Goal: Transaction & Acquisition: Book appointment/travel/reservation

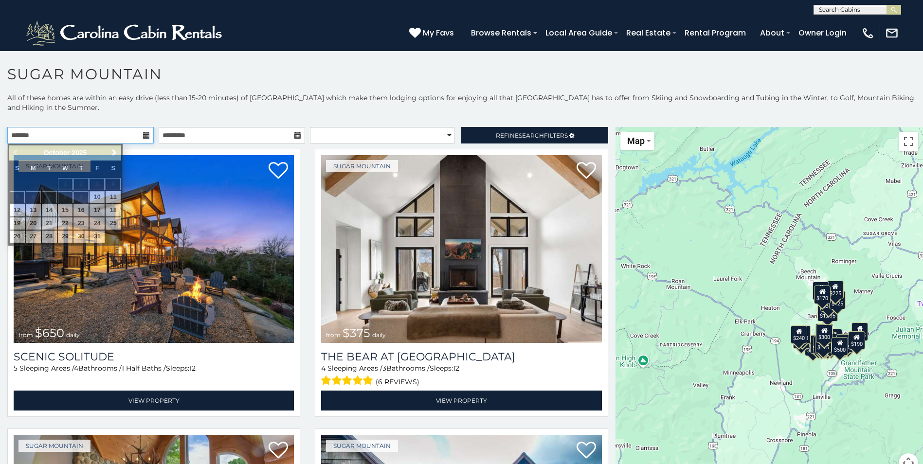
click at [127, 130] on input "text" at bounding box center [80, 135] width 146 height 17
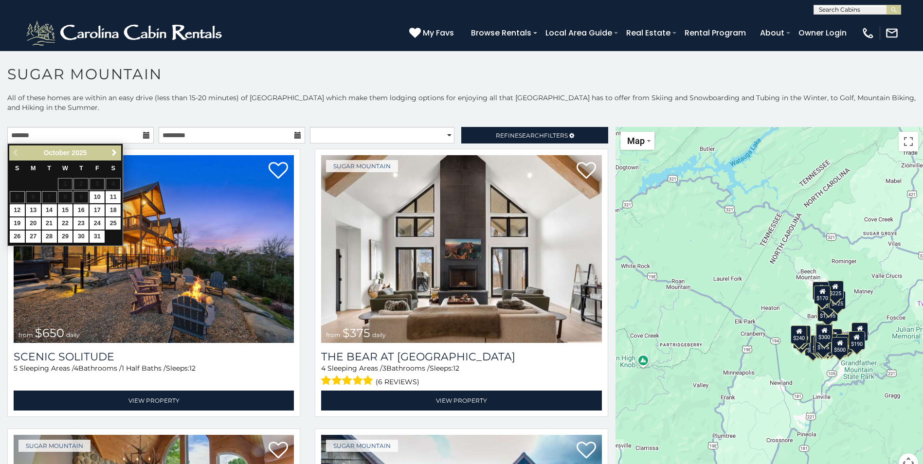
click at [165, 110] on p "All of these homes are within an easy drive (less than 15-20 minutes) of Sugar …" at bounding box center [461, 107] width 923 height 29
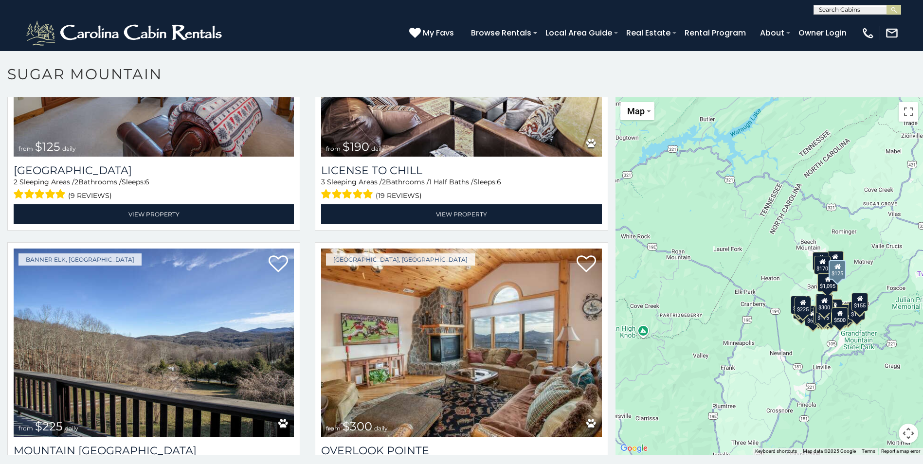
scroll to position [3552, 0]
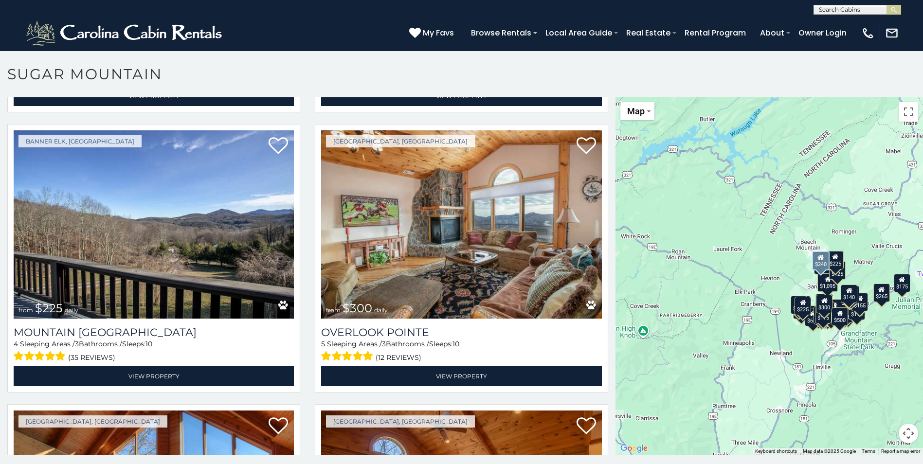
scroll to position [3632, 0]
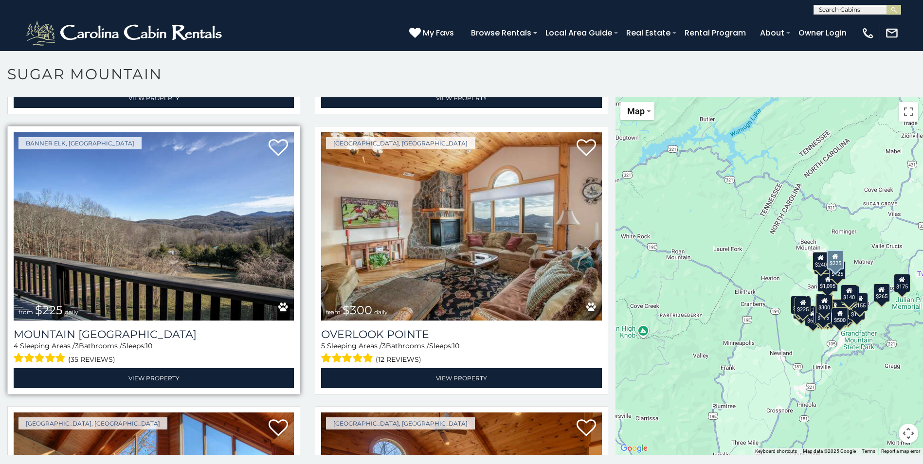
click at [185, 174] on img at bounding box center [154, 226] width 280 height 188
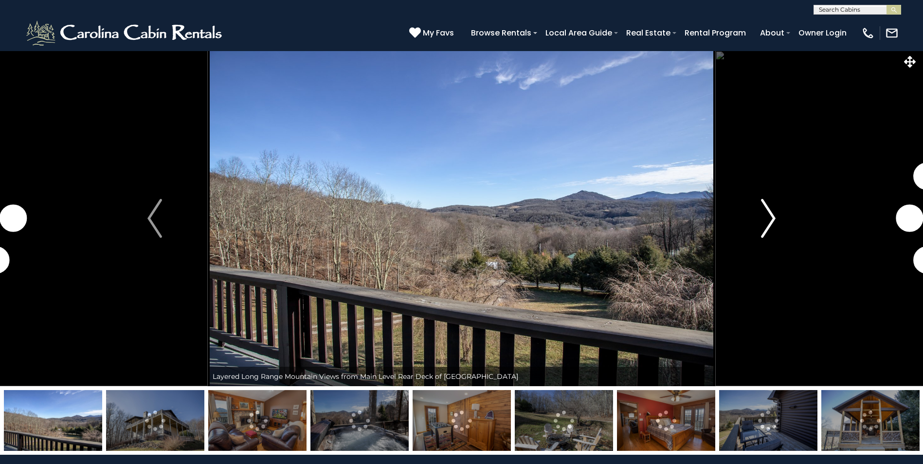
click at [766, 220] on img "Next" at bounding box center [768, 218] width 15 height 39
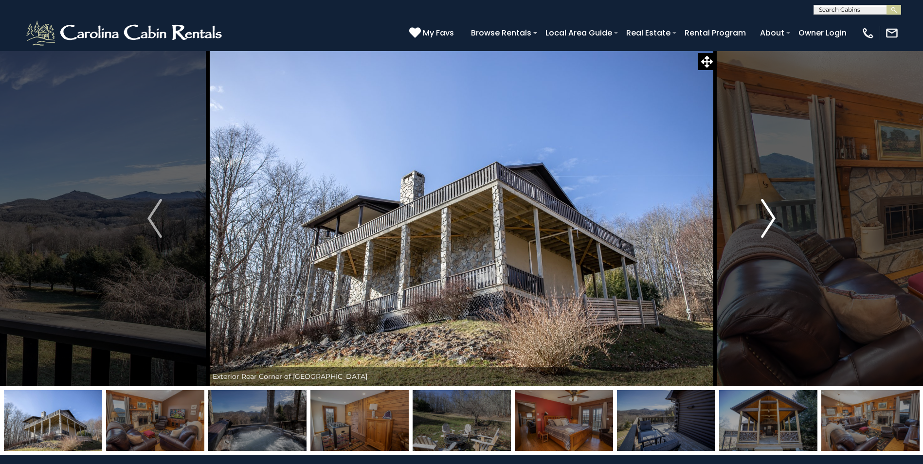
click at [766, 220] on img "Next" at bounding box center [768, 218] width 15 height 39
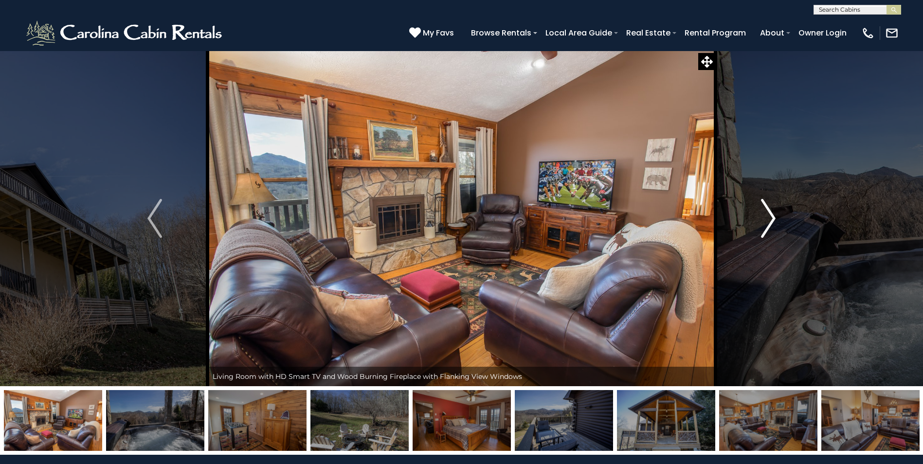
click at [766, 220] on img "Next" at bounding box center [768, 218] width 15 height 39
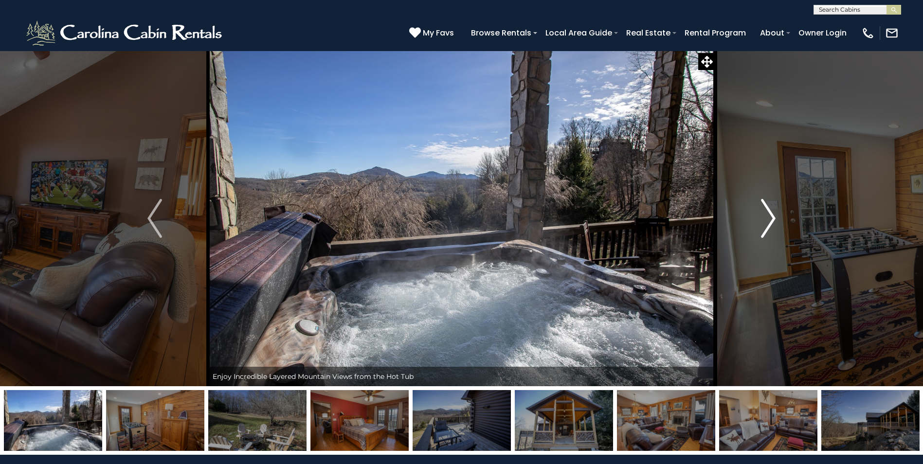
click at [766, 220] on img "Next" at bounding box center [768, 218] width 15 height 39
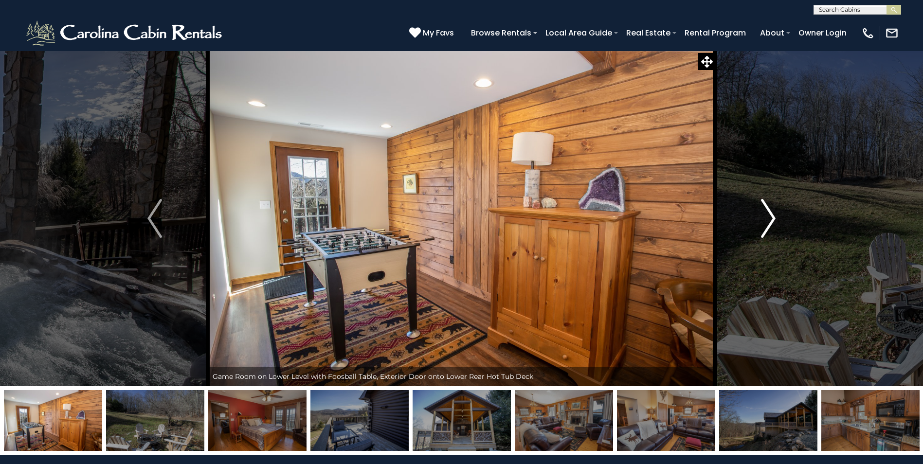
click at [766, 220] on img "Next" at bounding box center [768, 218] width 15 height 39
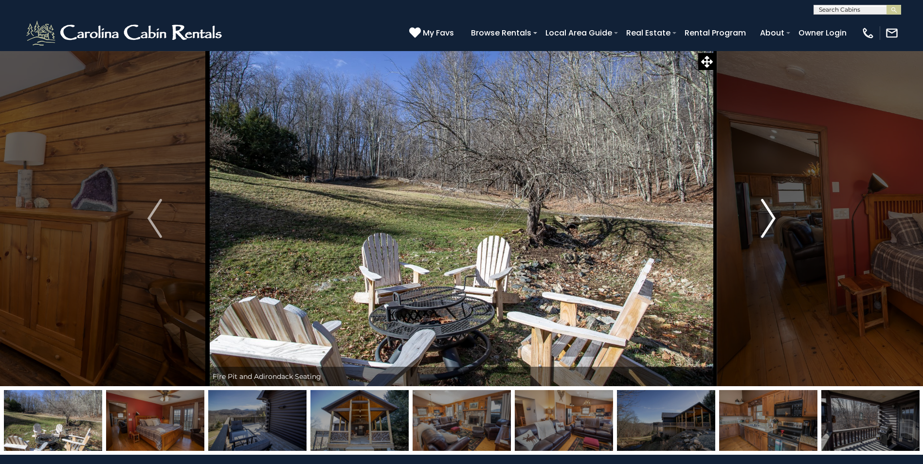
click at [766, 220] on img "Next" at bounding box center [768, 218] width 15 height 39
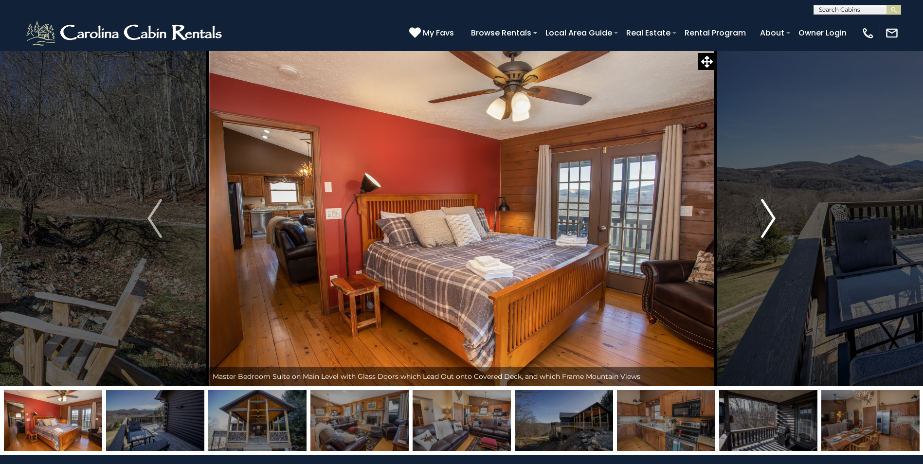
click at [766, 220] on img "Next" at bounding box center [768, 218] width 15 height 39
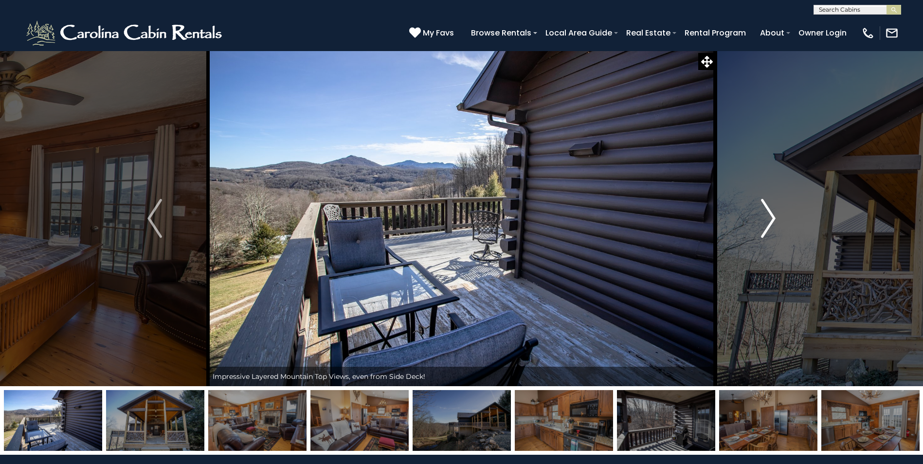
click at [766, 220] on img "Next" at bounding box center [768, 218] width 15 height 39
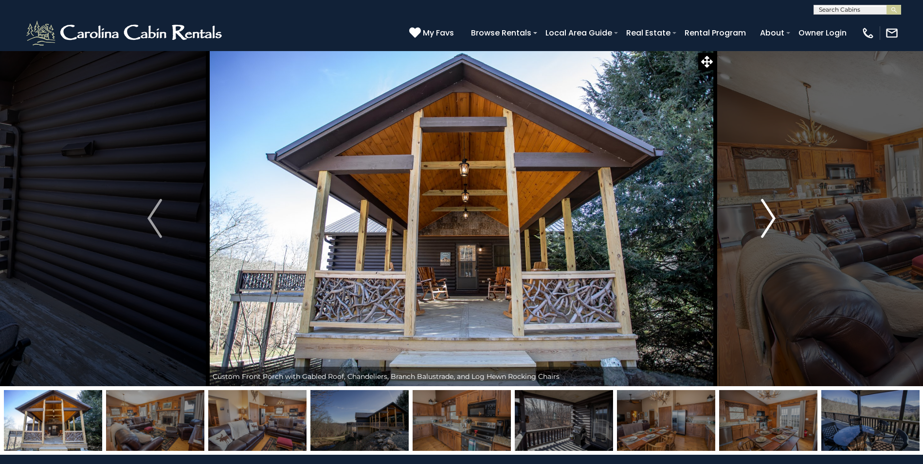
click at [766, 220] on img "Next" at bounding box center [768, 218] width 15 height 39
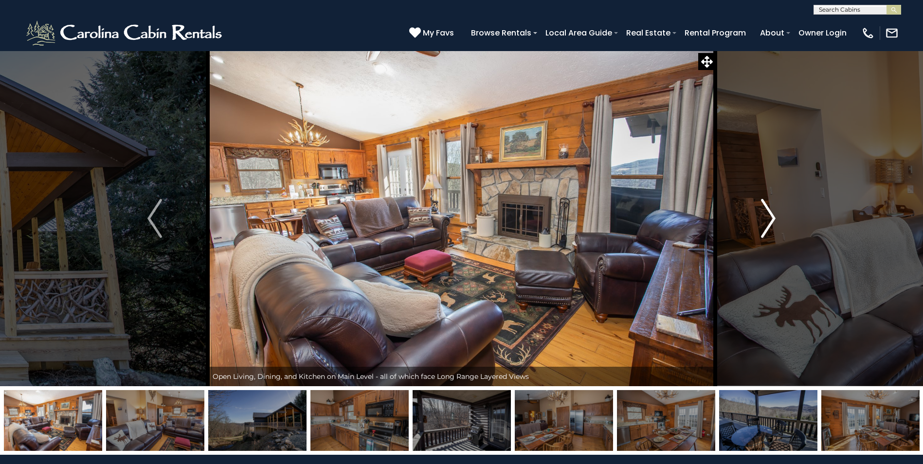
click at [766, 220] on img "Next" at bounding box center [768, 218] width 15 height 39
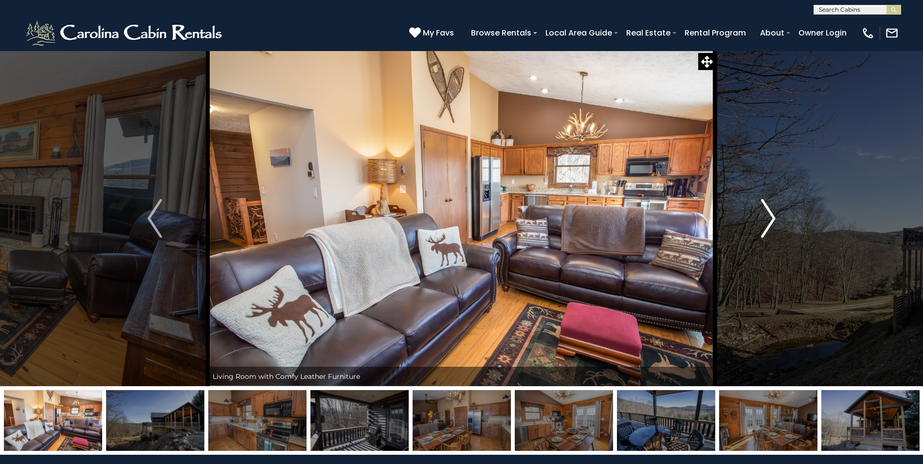
click at [766, 220] on img "Next" at bounding box center [768, 218] width 15 height 39
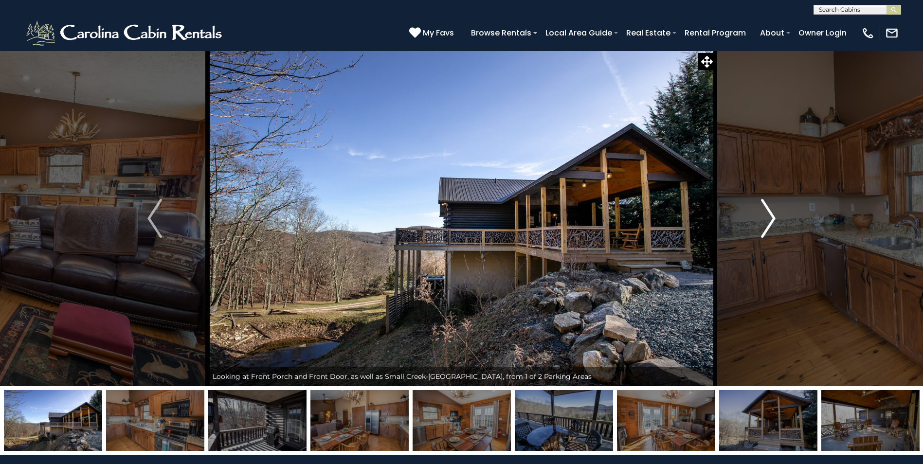
click at [766, 220] on img "Next" at bounding box center [768, 218] width 15 height 39
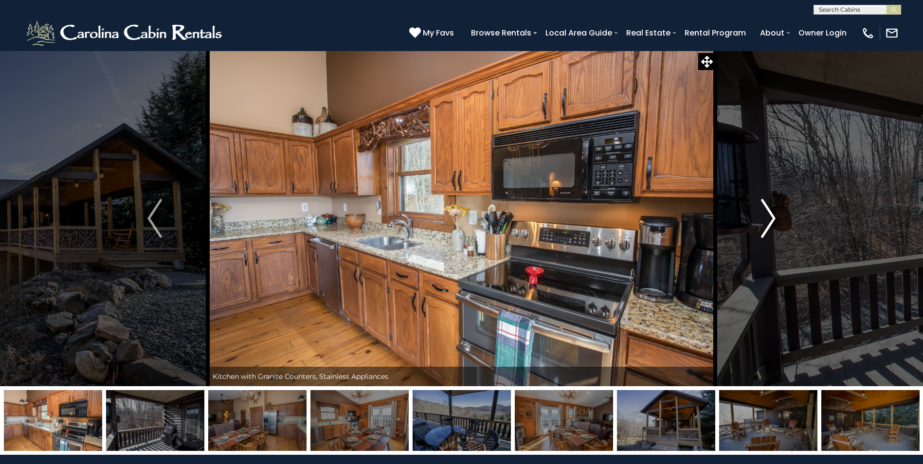
click at [766, 220] on img "Next" at bounding box center [768, 218] width 15 height 39
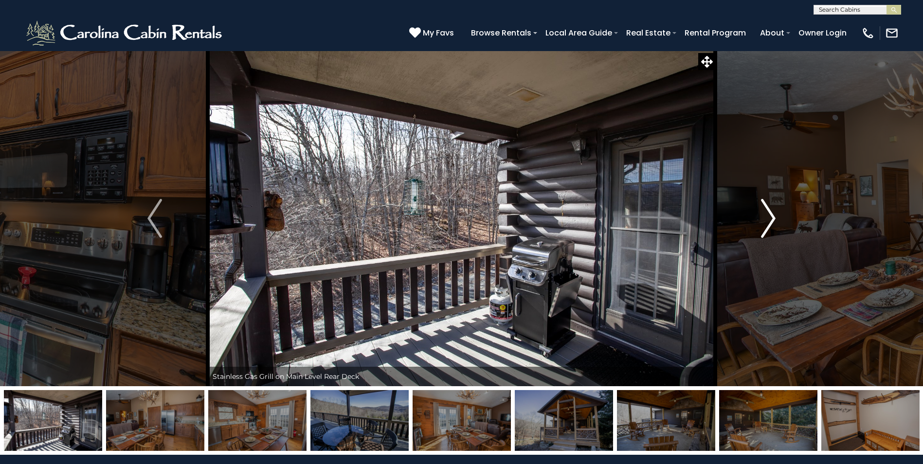
click at [766, 220] on img "Next" at bounding box center [768, 218] width 15 height 39
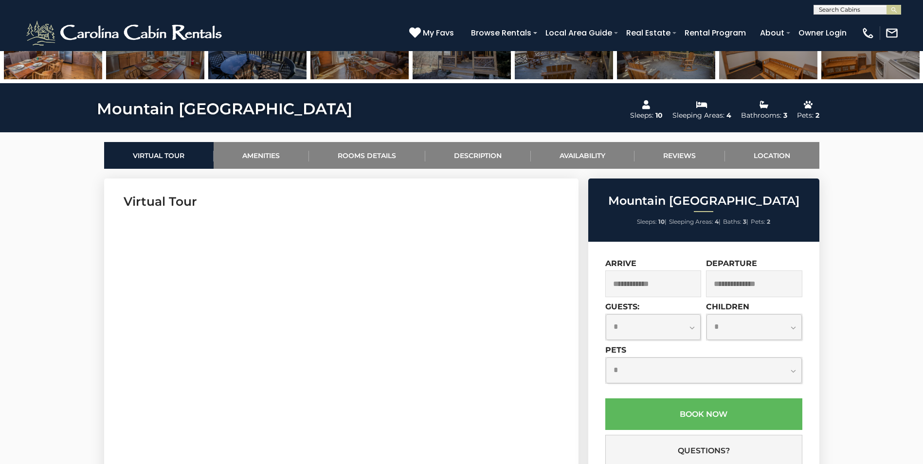
scroll to position [389, 0]
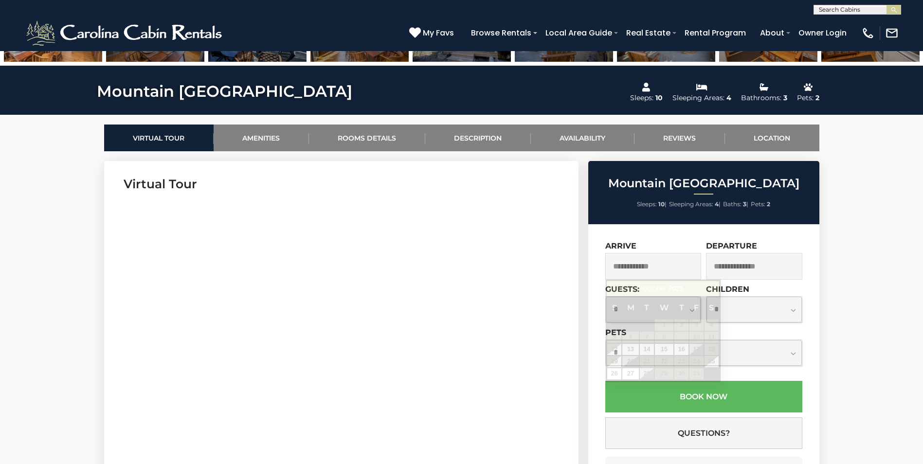
click at [664, 264] on input "text" at bounding box center [653, 266] width 96 height 27
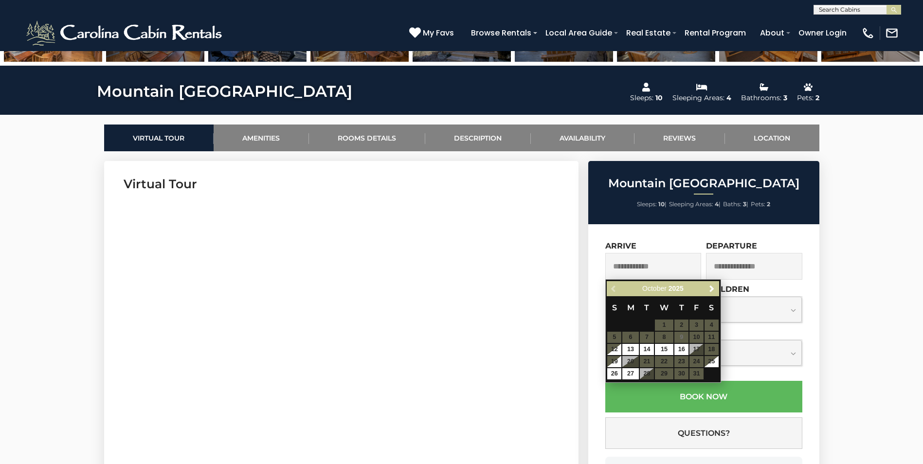
click at [683, 337] on table "S M T W T F S 1 2 3 4 5 6 7 8 9 10 11 12 13 14 15 16 17 18 19 20 21 22 23 24 25…" at bounding box center [663, 338] width 112 height 84
click at [695, 337] on table "S M T W T F S 1 2 3 4 5 6 7 8 9 10 11 12 13 14 15 16 17 18 19 20 21 22 23 24 25…" at bounding box center [663, 338] width 112 height 84
click at [615, 346] on link "12" at bounding box center [614, 349] width 14 height 11
type input "**********"
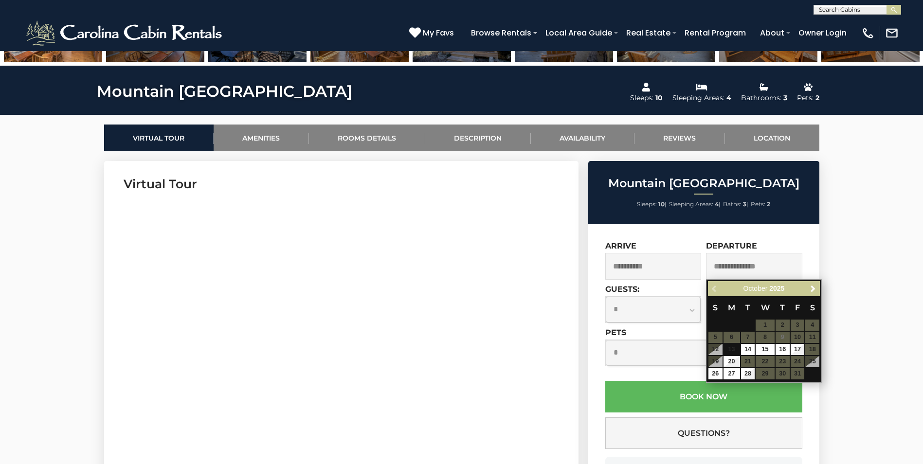
click at [733, 348] on table "S M T W T F S 1 2 3 4 5 6 7 8 9 10 11 12 13 14 15 16 17 18 19 20 21 22 23 24 25…" at bounding box center [764, 338] width 112 height 84
click at [736, 263] on input "text" at bounding box center [754, 266] width 96 height 27
click at [731, 349] on span at bounding box center [732, 350] width 8 height 4
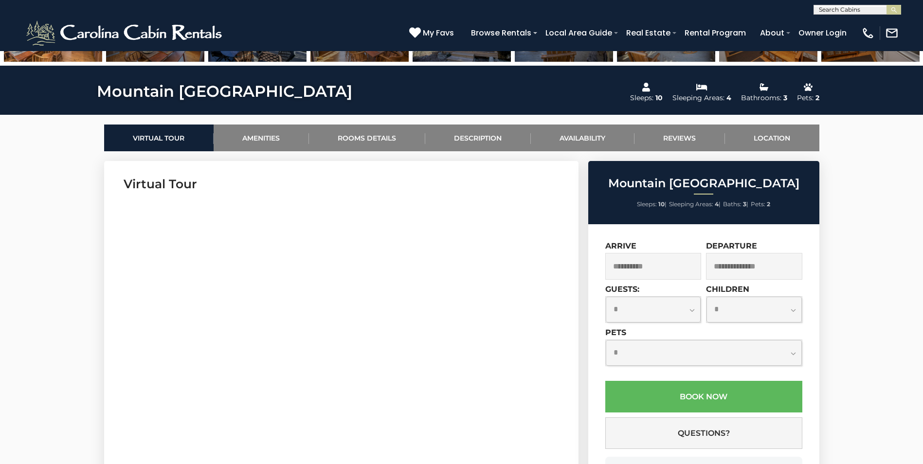
click at [770, 263] on input "text" at bounding box center [754, 266] width 96 height 27
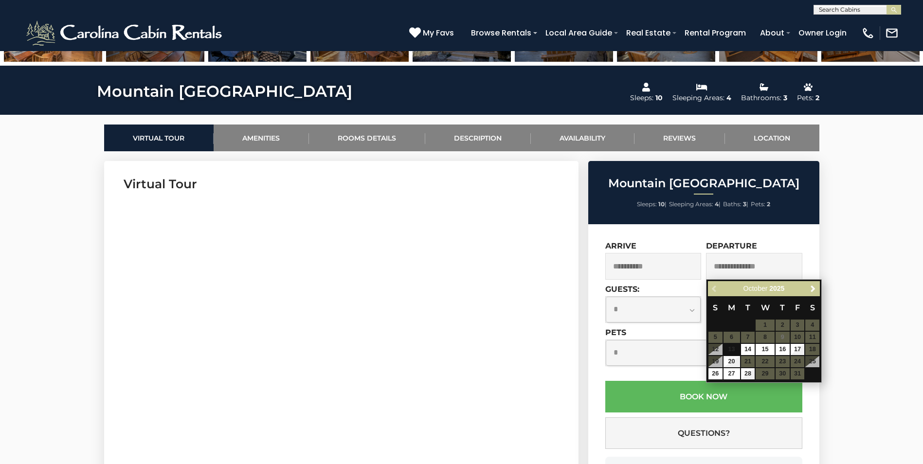
click at [735, 349] on table "S M T W T F S 1 2 3 4 5 6 7 8 9 10 11 12 13 14 15 16 17 18 19 20 21 22 23 24 25…" at bounding box center [764, 338] width 112 height 84
click at [751, 349] on link "14" at bounding box center [748, 349] width 14 height 11
type input "**********"
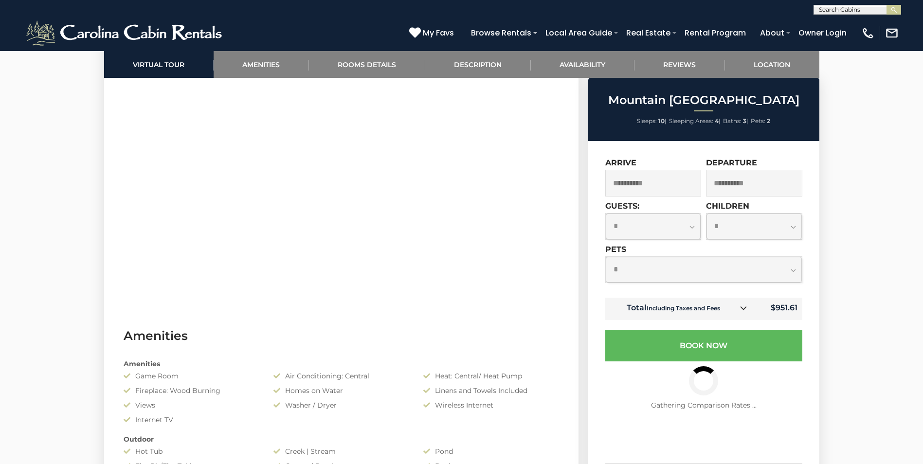
scroll to position [535, 0]
click at [672, 219] on select "**********" at bounding box center [653, 227] width 95 height 26
click at [606, 214] on select "**********" at bounding box center [653, 227] width 95 height 26
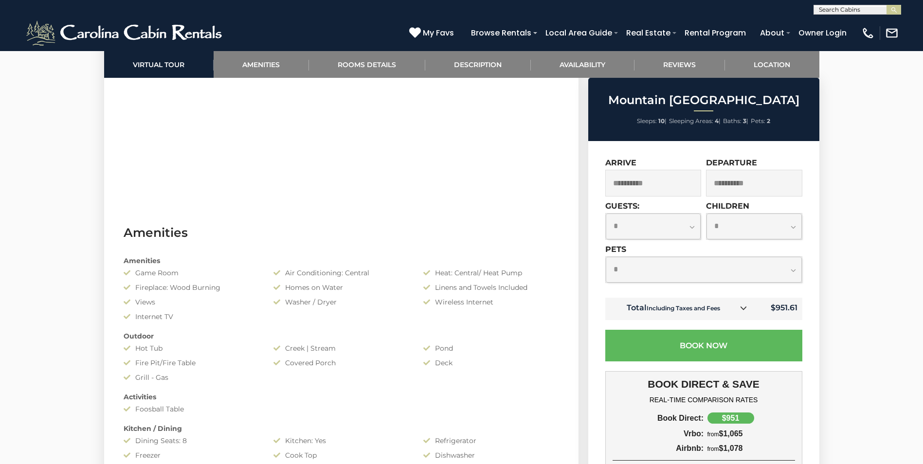
scroll to position [681, 0]
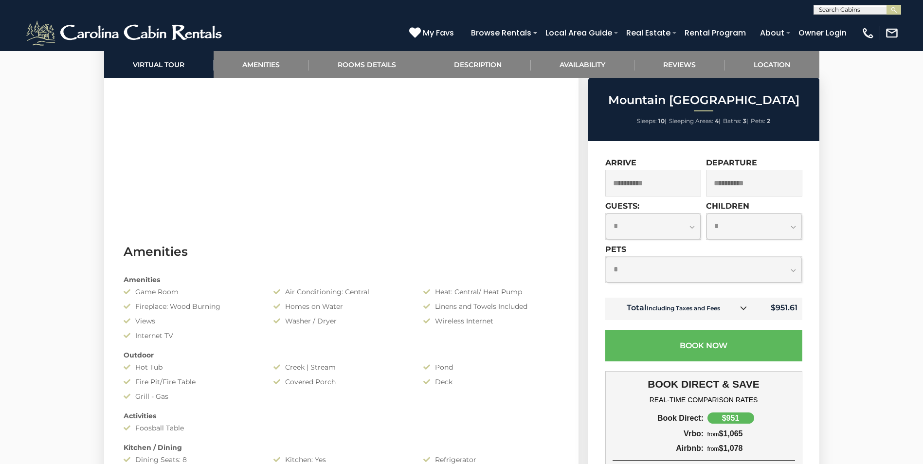
scroll to position [584, 0]
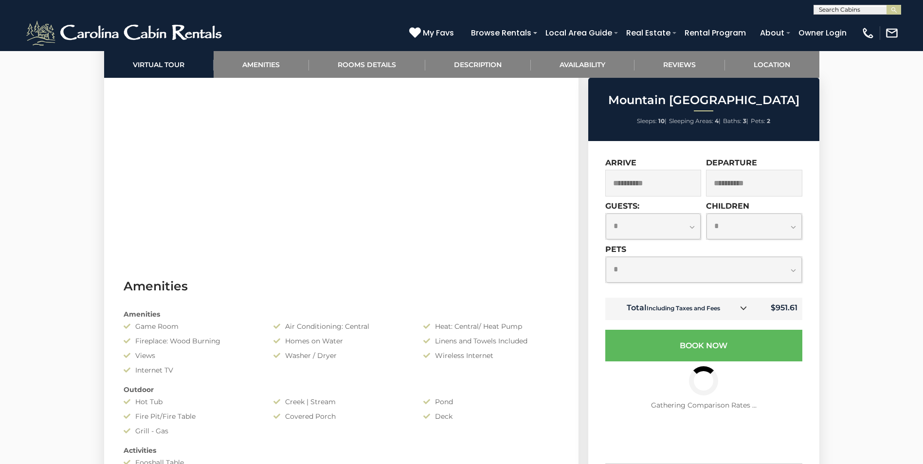
click at [683, 226] on select "**********" at bounding box center [653, 227] width 95 height 26
select select "*"
click at [606, 214] on select "**********" at bounding box center [653, 227] width 95 height 26
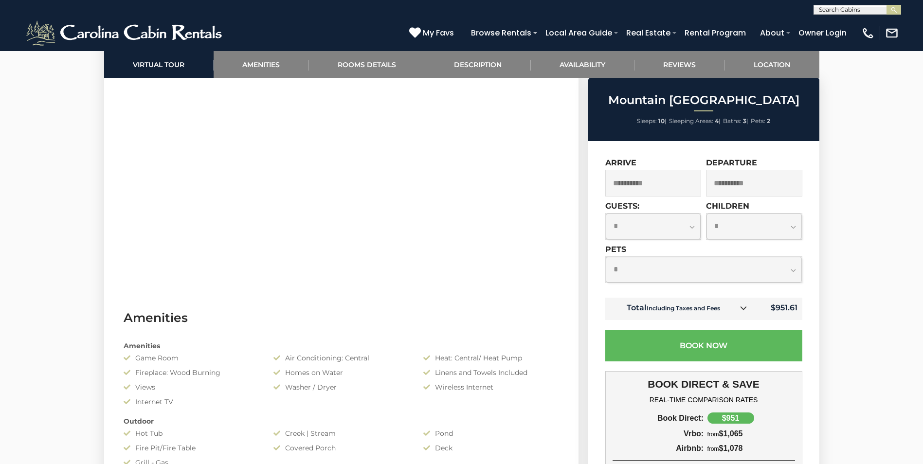
scroll to position [535, 0]
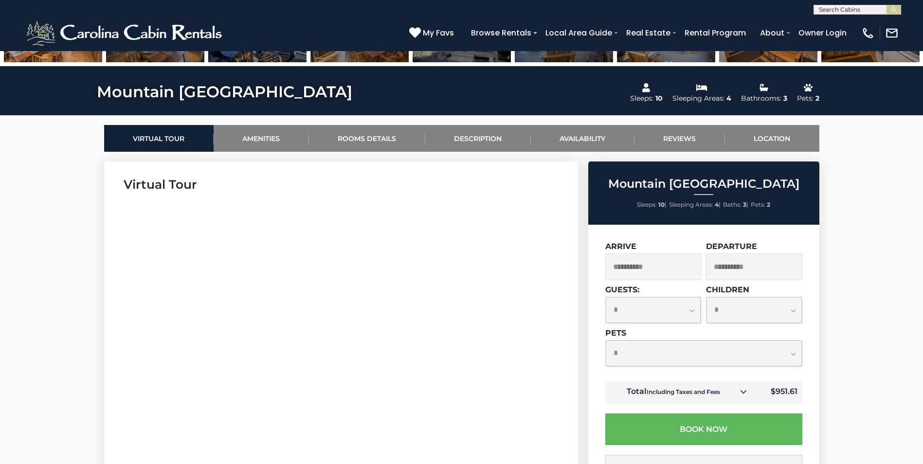
scroll to position [389, 0]
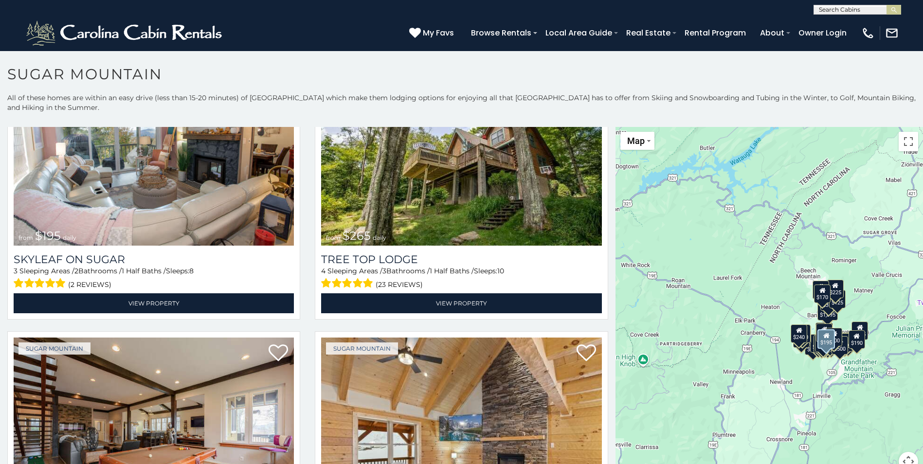
scroll to position [925, 0]
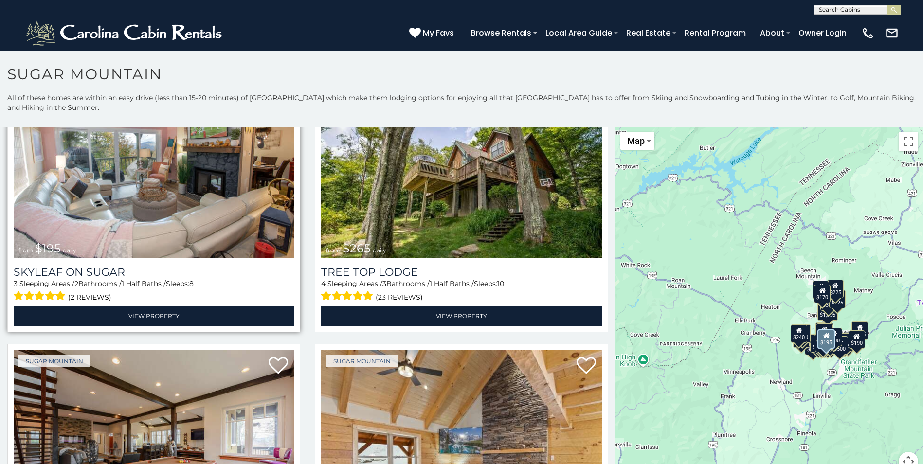
click at [167, 185] on img at bounding box center [154, 165] width 280 height 188
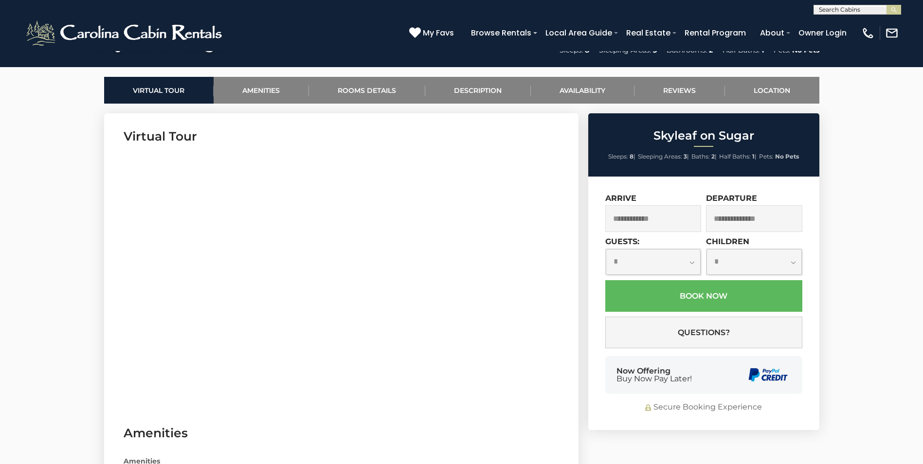
scroll to position [487, 0]
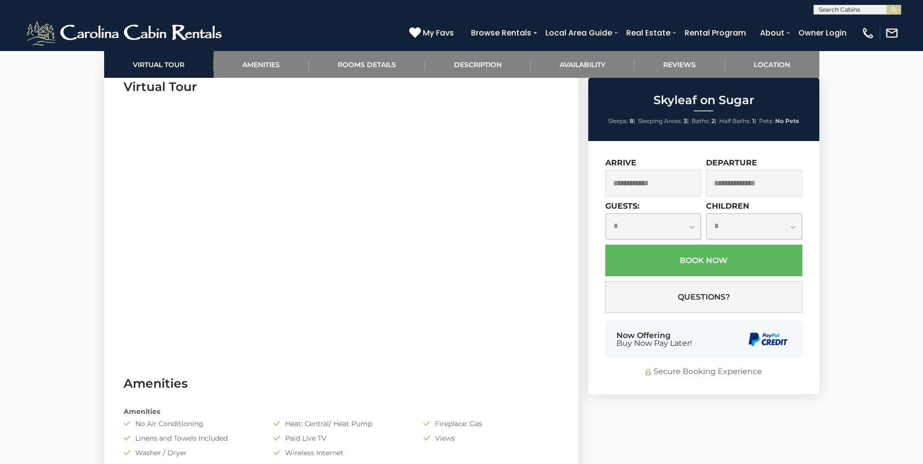
click at [647, 180] on input "text" at bounding box center [653, 183] width 96 height 27
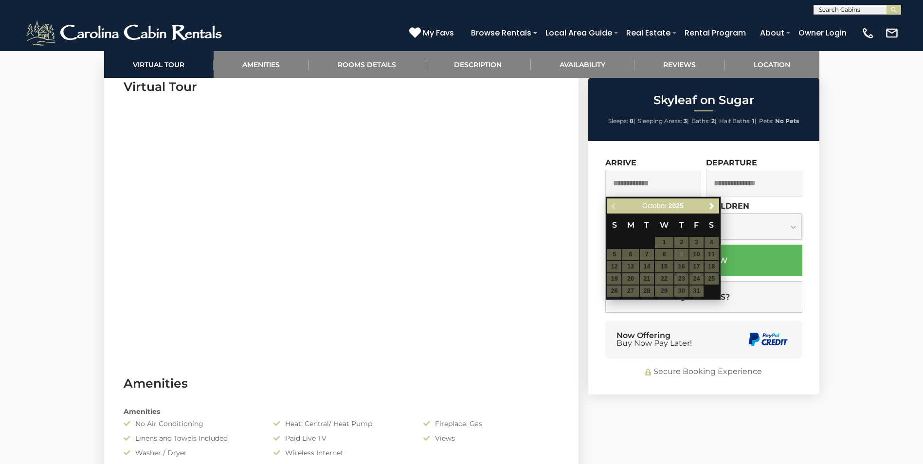
click at [683, 254] on table "S M T W T F S 1 2 3 4 5 6 7 8 9 10 11 12 13 14 15 16 17 18 19 20 21 22 23 24 25…" at bounding box center [663, 256] width 112 height 84
click at [698, 254] on table "S M T W T F S 1 2 3 4 5 6 7 8 9 10 11 12 13 14 15 16 17 18 19 20 21 22 23 24 25…" at bounding box center [663, 256] width 112 height 84
click at [617, 267] on table "S M T W T F S 1 2 3 4 5 6 7 8 9 10 11 12 13 14 15 16 17 18 19 20 21 22 23 24 25…" at bounding box center [663, 256] width 112 height 84
click at [623, 266] on table "S M T W T F S 1 2 3 4 5 6 7 8 9 10 11 12 13 14 15 16 17 18 19 20 21 22 23 24 25…" at bounding box center [663, 256] width 112 height 84
click at [631, 265] on table "S M T W T F S 1 2 3 4 5 6 7 8 9 10 11 12 13 14 15 16 17 18 19 20 21 22 23 24 25…" at bounding box center [663, 256] width 112 height 84
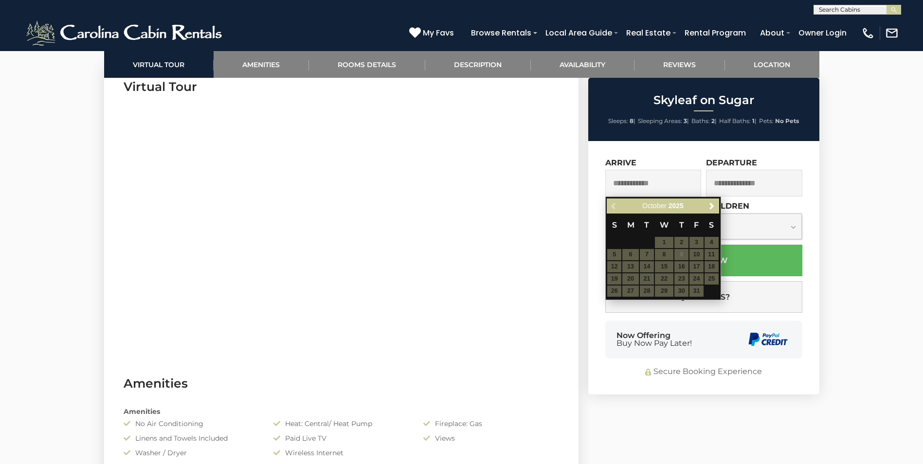
click at [643, 265] on table "S M T W T F S 1 2 3 4 5 6 7 8 9 10 11 12 13 14 15 16 17 18 19 20 21 22 23 24 25…" at bounding box center [663, 256] width 112 height 84
click at [663, 266] on table "S M T W T F S 1 2 3 4 5 6 7 8 9 10 11 12 13 14 15 16 17 18 19 20 21 22 23 24 25…" at bounding box center [663, 256] width 112 height 84
click at [678, 266] on table "S M T W T F S 1 2 3 4 5 6 7 8 9 10 11 12 13 14 15 16 17 18 19 20 21 22 23 24 25…" at bounding box center [663, 256] width 112 height 84
click at [699, 266] on table "S M T W T F S 1 2 3 4 5 6 7 8 9 10 11 12 13 14 15 16 17 18 19 20 21 22 23 24 25…" at bounding box center [663, 256] width 112 height 84
click at [706, 265] on table "S M T W T F S 1 2 3 4 5 6 7 8 9 10 11 12 13 14 15 16 17 18 19 20 21 22 23 24 25…" at bounding box center [663, 256] width 112 height 84
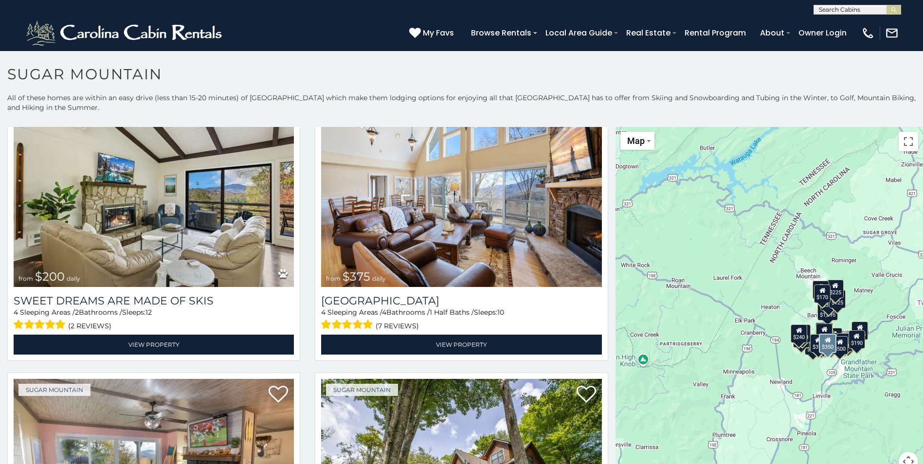
scroll to position [633, 0]
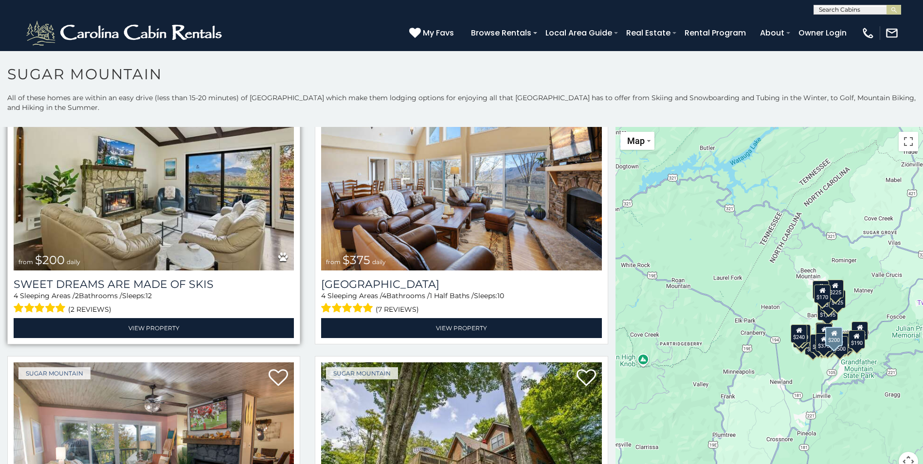
click at [123, 166] on img at bounding box center [154, 177] width 280 height 188
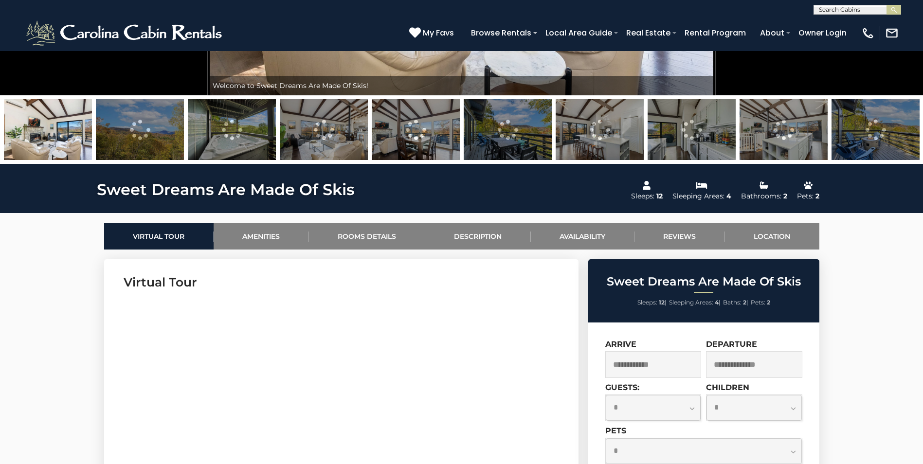
scroll to position [389, 0]
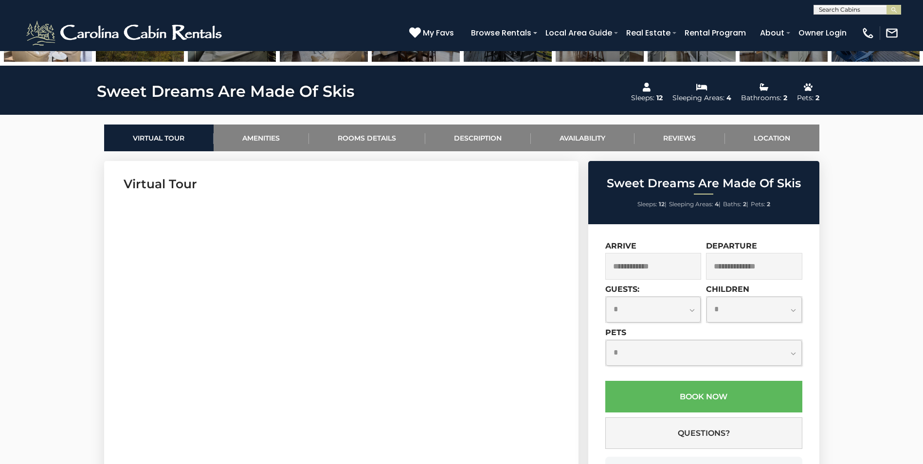
click at [659, 266] on input "text" at bounding box center [653, 266] width 96 height 27
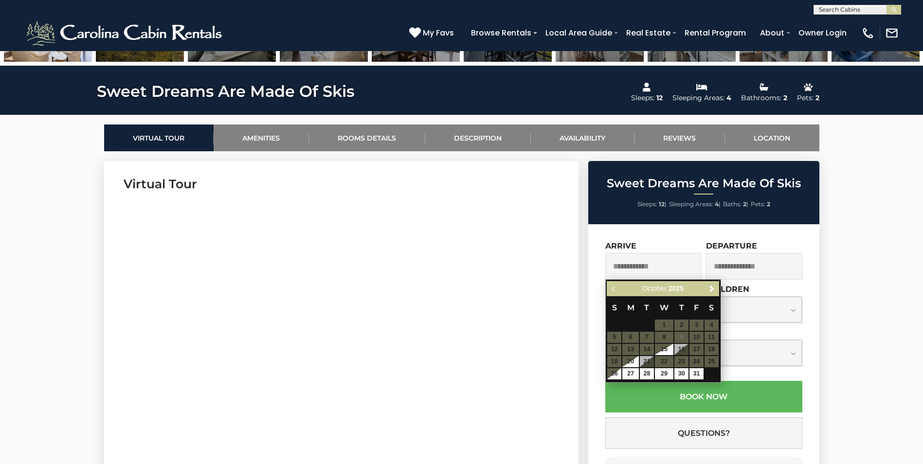
click at [683, 336] on table "S M T W T F S 1 2 3 4 5 6 7 8 9 10 11 12 13 14 15 16 17 18 19 20 21 22 23 24 25…" at bounding box center [663, 338] width 112 height 84
click at [695, 336] on table "S M T W T F S 1 2 3 4 5 6 7 8 9 10 11 12 13 14 15 16 17 18 19 20 21 22 23 24 25…" at bounding box center [663, 338] width 112 height 84
click at [702, 336] on table "S M T W T F S 1 2 3 4 5 6 7 8 9 10 11 12 13 14 15 16 17 18 19 20 21 22 23 24 25…" at bounding box center [663, 338] width 112 height 84
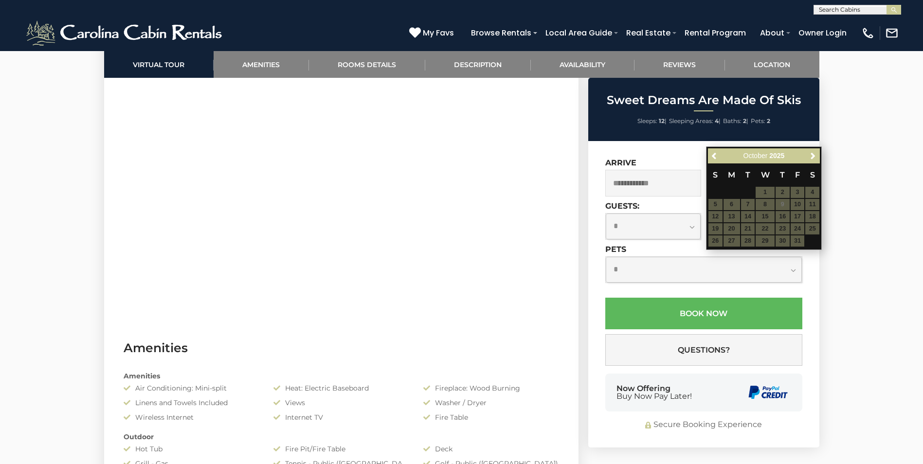
scroll to position [535, 0]
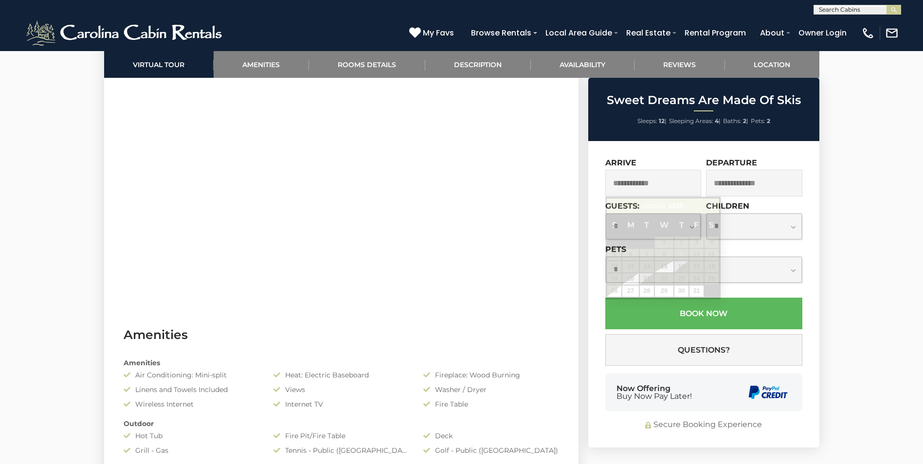
click at [651, 185] on input "text" at bounding box center [653, 183] width 96 height 27
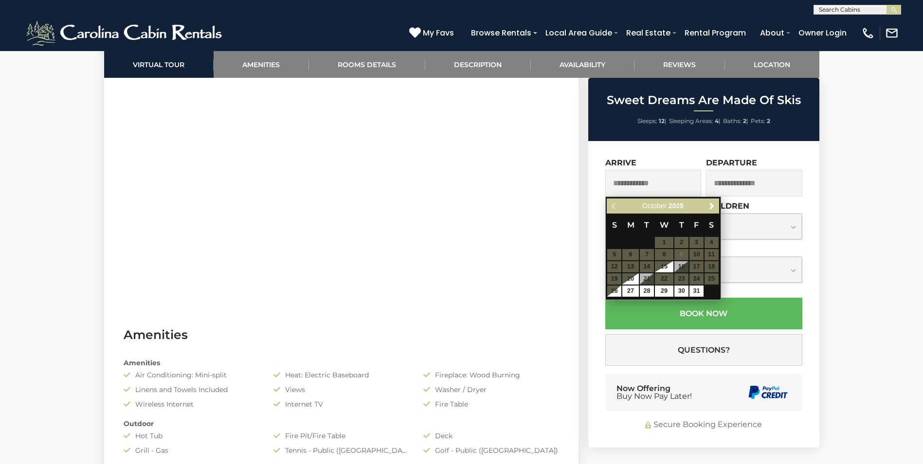
click at [682, 253] on table "S M T W T F S 1 2 3 4 5 6 7 8 9 10 11 12 13 14 15 16 17 18 19 20 21 22 23 24 25…" at bounding box center [663, 256] width 112 height 84
click at [691, 253] on table "S M T W T F S 1 2 3 4 5 6 7 8 9 10 11 12 13 14 15 16 17 18 19 20 21 22 23 24 25…" at bounding box center [663, 256] width 112 height 84
click at [695, 253] on table "S M T W T F S 1 2 3 4 5 6 7 8 9 10 11 12 13 14 15 16 17 18 19 20 21 22 23 24 25…" at bounding box center [663, 256] width 112 height 84
click at [709, 253] on table "S M T W T F S 1 2 3 4 5 6 7 8 9 10 11 12 13 14 15 16 17 18 19 20 21 22 23 24 25…" at bounding box center [663, 256] width 112 height 84
click at [618, 266] on table "S M T W T F S 1 2 3 4 5 6 7 8 9 10 11 12 13 14 15 16 17 18 19 20 21 22 23 24 25…" at bounding box center [663, 256] width 112 height 84
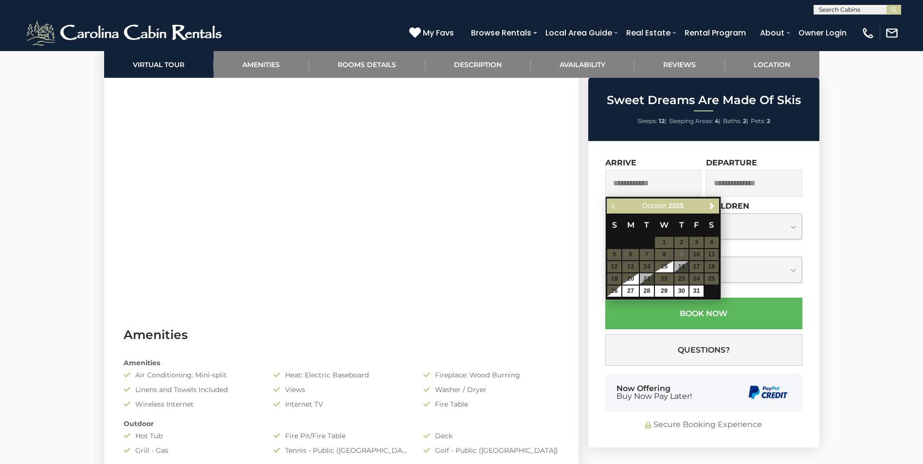
click at [618, 266] on table "S M T W T F S 1 2 3 4 5 6 7 8 9 10 11 12 13 14 15 16 17 18 19 20 21 22 23 24 25…" at bounding box center [663, 256] width 112 height 84
click at [630, 266] on table "S M T W T F S 1 2 3 4 5 6 7 8 9 10 11 12 13 14 15 16 17 18 19 20 21 22 23 24 25…" at bounding box center [663, 256] width 112 height 84
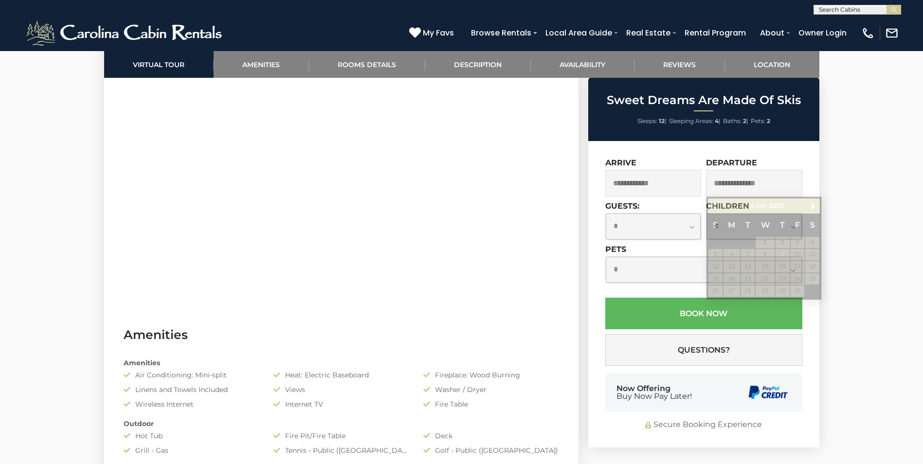
click at [778, 170] on input "text" at bounding box center [754, 183] width 96 height 27
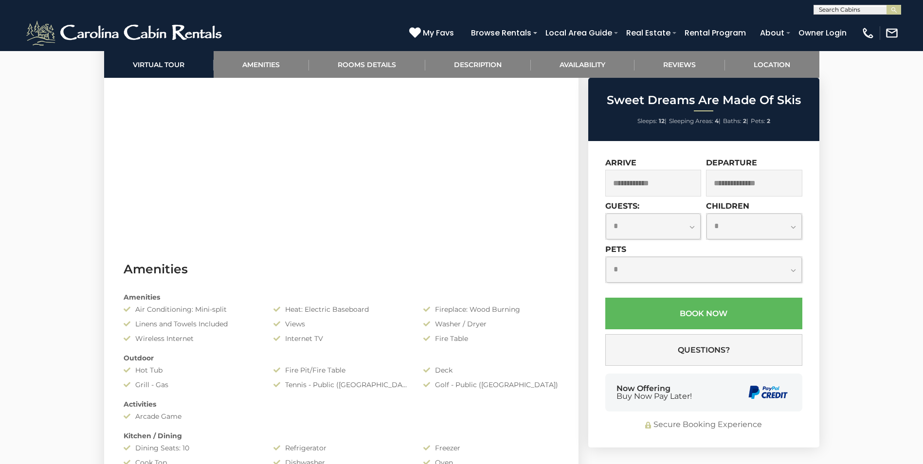
scroll to position [779, 0]
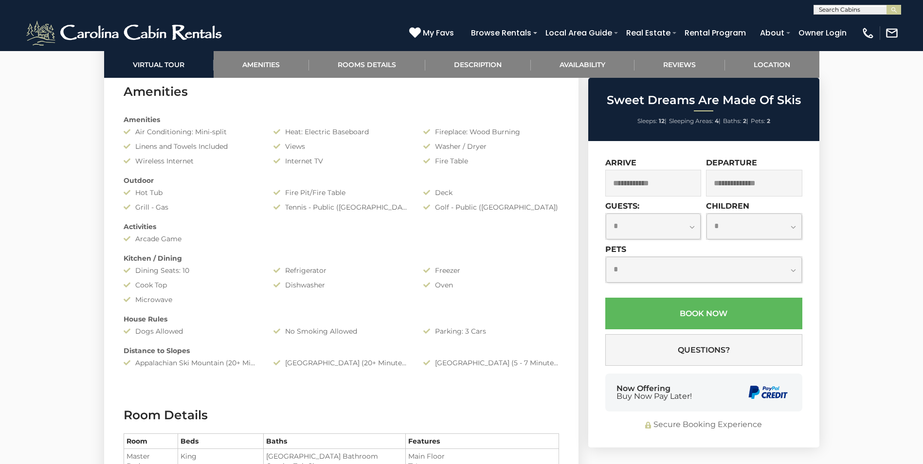
click at [617, 183] on input "text" at bounding box center [653, 183] width 96 height 27
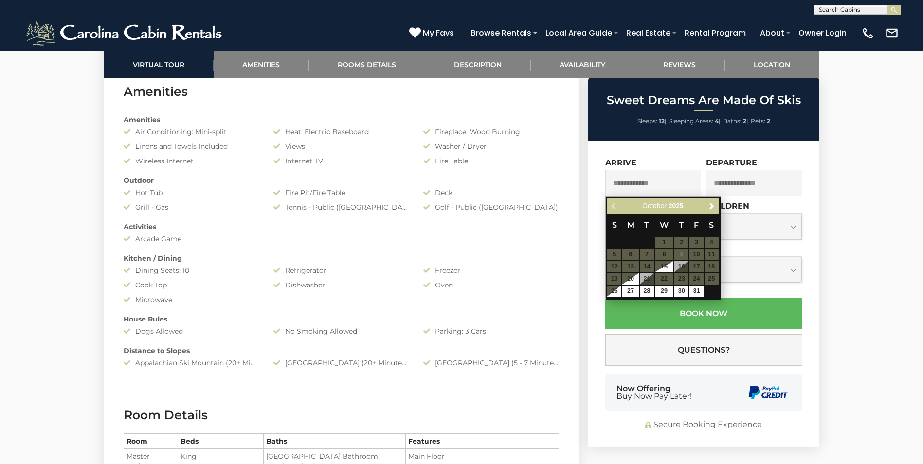
click at [631, 228] on span "M" at bounding box center [630, 224] width 7 height 9
click at [710, 206] on span "Next" at bounding box center [712, 206] width 8 height 8
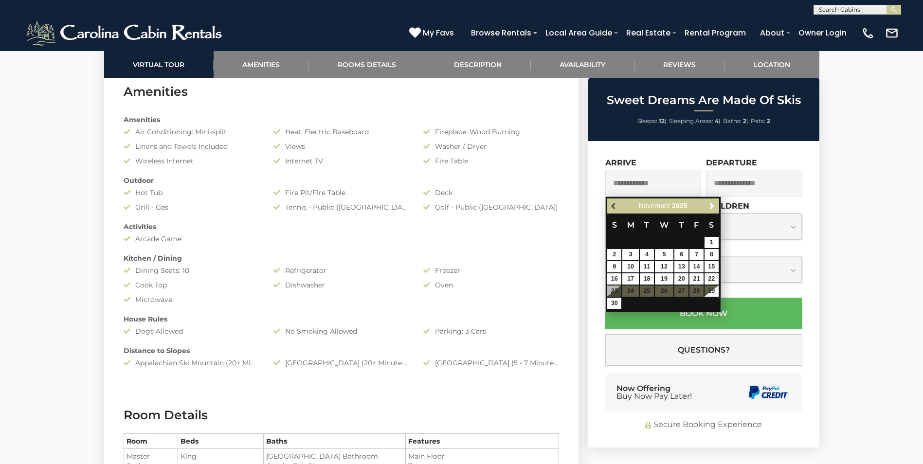
click at [615, 207] on span "Previous" at bounding box center [614, 206] width 8 height 8
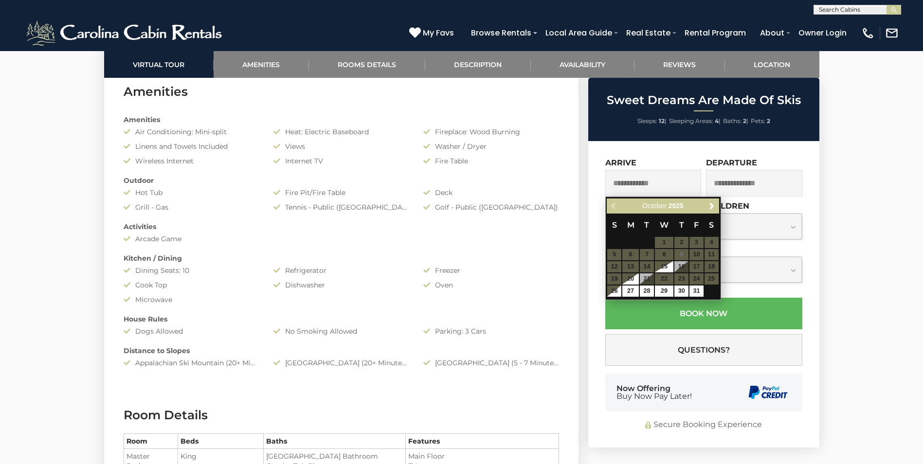
click at [648, 267] on table "S M T W T F S 1 2 3 4 5 6 7 8 9 10 11 12 13 14 15 16 17 18 19 20 21 22 23 24 25…" at bounding box center [663, 256] width 112 height 84
click at [648, 252] on table "S M T W T F S 1 2 3 4 5 6 7 8 9 10 11 12 13 14 15 16 17 18 19 20 21 22 23 24 25…" at bounding box center [663, 256] width 112 height 84
click at [665, 254] on table "S M T W T F S 1 2 3 4 5 6 7 8 9 10 11 12 13 14 15 16 17 18 19 20 21 22 23 24 25…" at bounding box center [663, 256] width 112 height 84
click at [665, 262] on link "15" at bounding box center [664, 266] width 18 height 11
type input "**********"
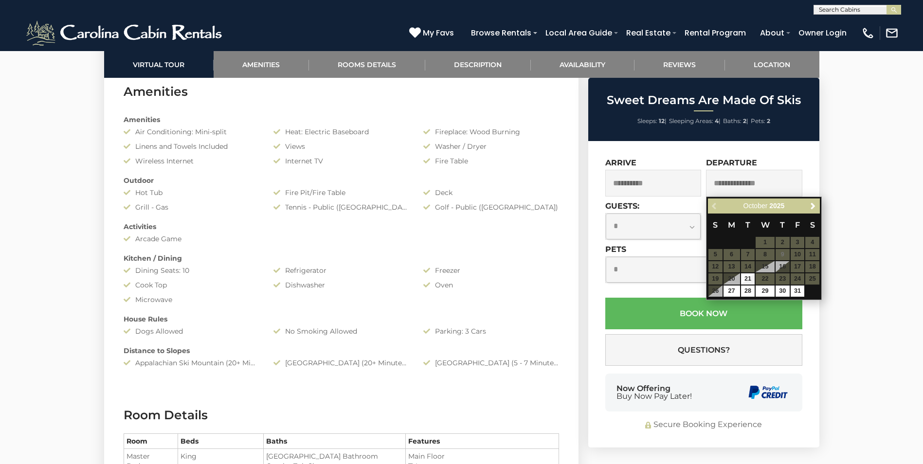
click at [741, 179] on input "text" at bounding box center [754, 183] width 96 height 27
click at [747, 280] on link "21" at bounding box center [748, 278] width 14 height 11
type input "**********"
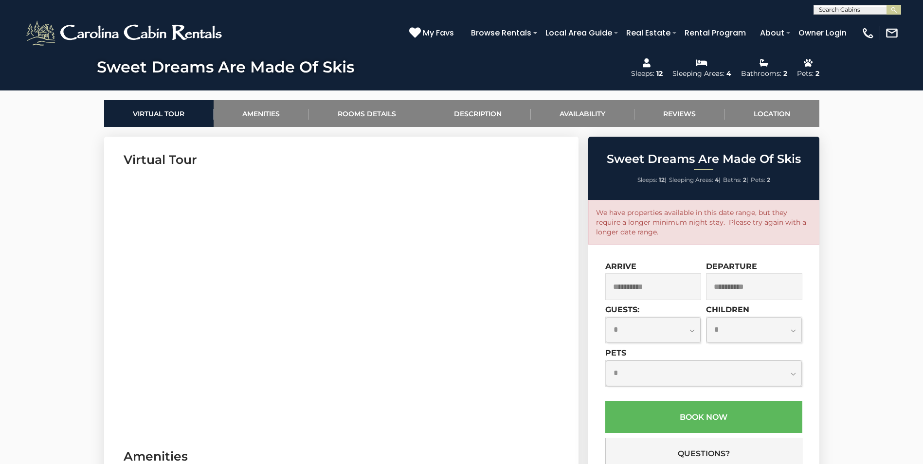
scroll to position [389, 0]
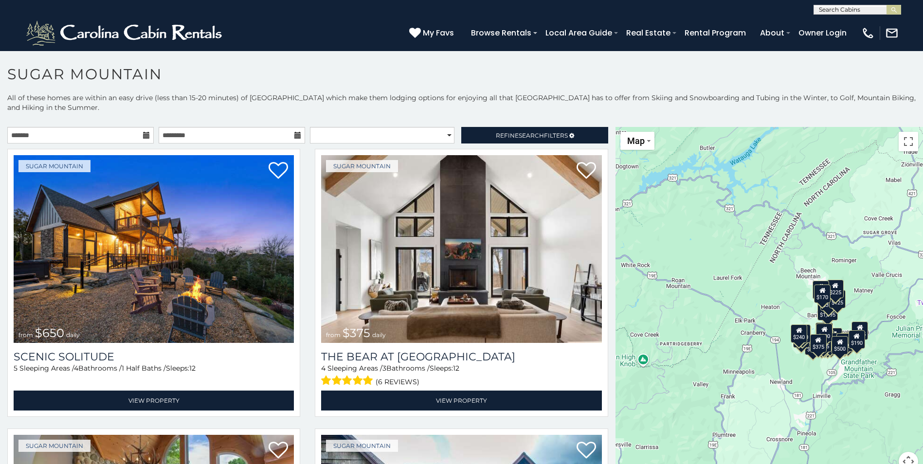
click at [101, 127] on div "**********" at bounding box center [461, 295] width 923 height 405
click at [105, 134] on input "text" at bounding box center [80, 135] width 146 height 17
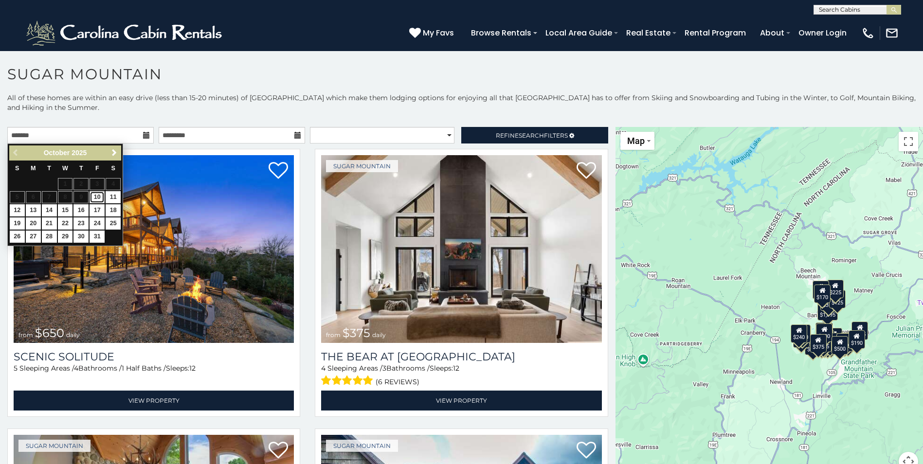
click at [98, 196] on link "10" at bounding box center [97, 197] width 15 height 12
type input "**********"
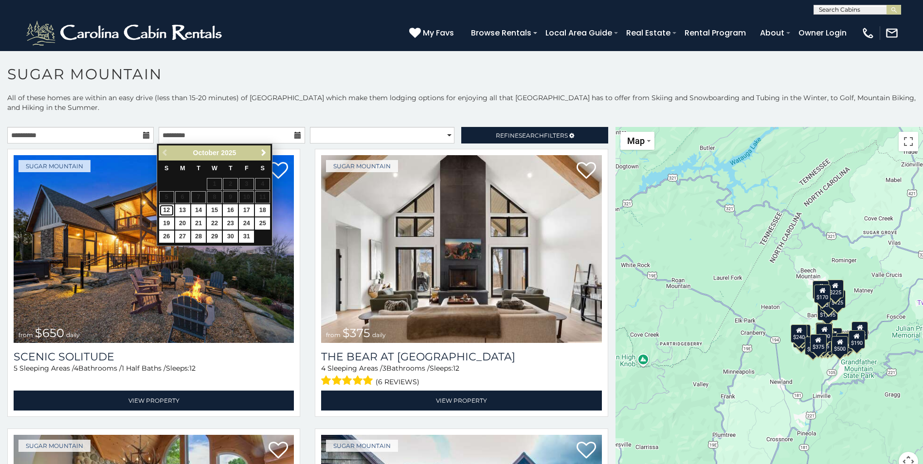
click at [169, 207] on link "12" at bounding box center [166, 210] width 15 height 12
type input "**********"
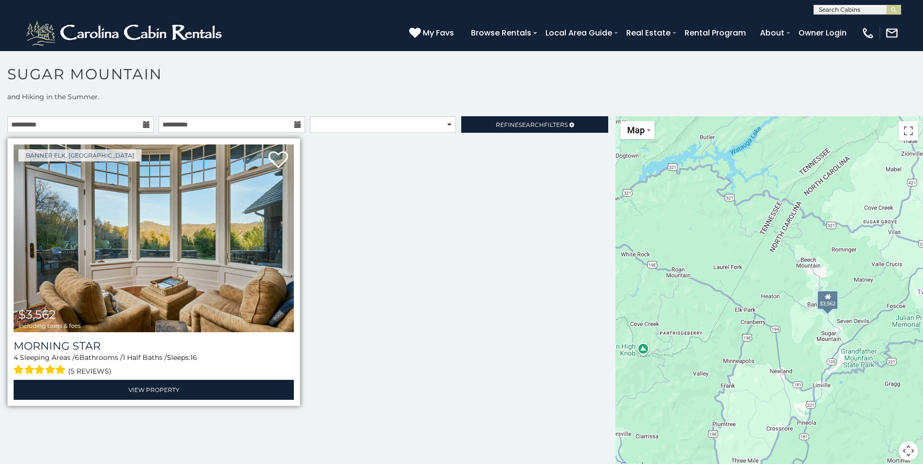
scroll to position [28, 0]
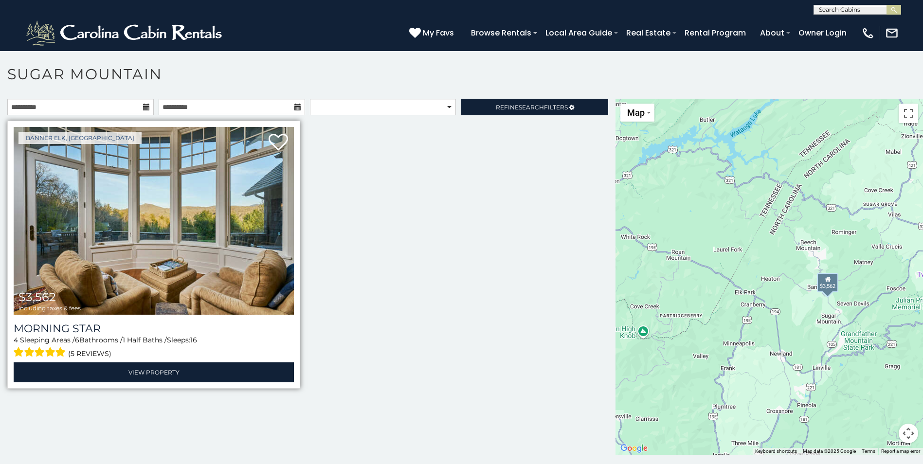
click at [172, 206] on img at bounding box center [154, 221] width 280 height 188
